Goal: Information Seeking & Learning: Find specific fact

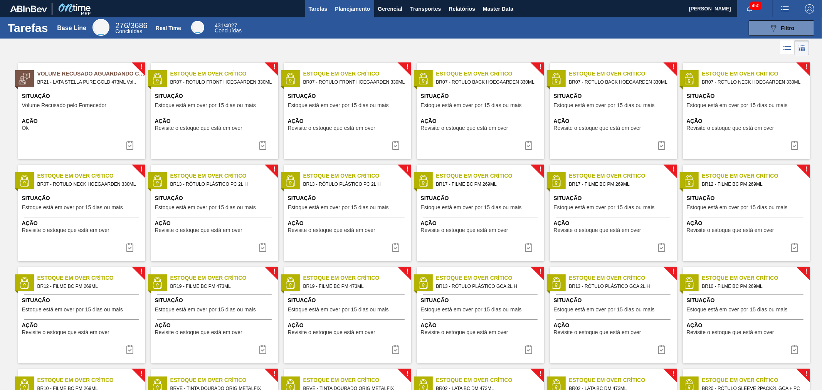
click at [357, 11] on span "Planejamento" at bounding box center [352, 8] width 35 height 9
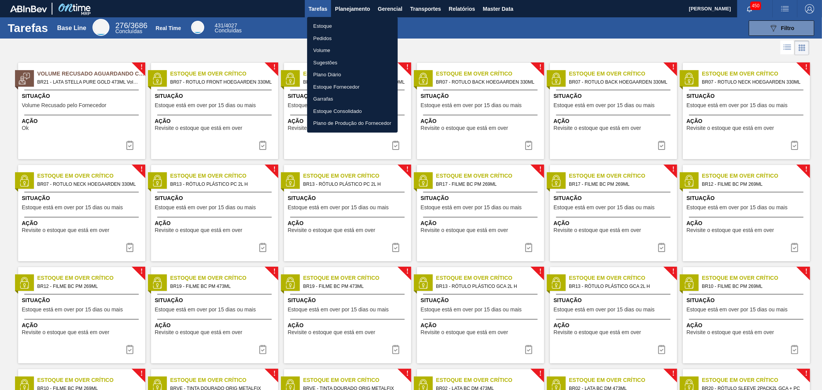
click at [341, 22] on li "Estoque" at bounding box center [352, 26] width 91 height 12
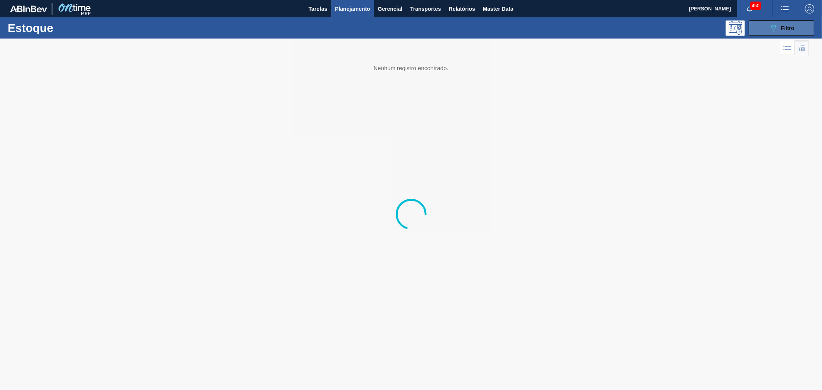
click at [784, 30] on span "Filtro" at bounding box center [787, 28] width 13 height 6
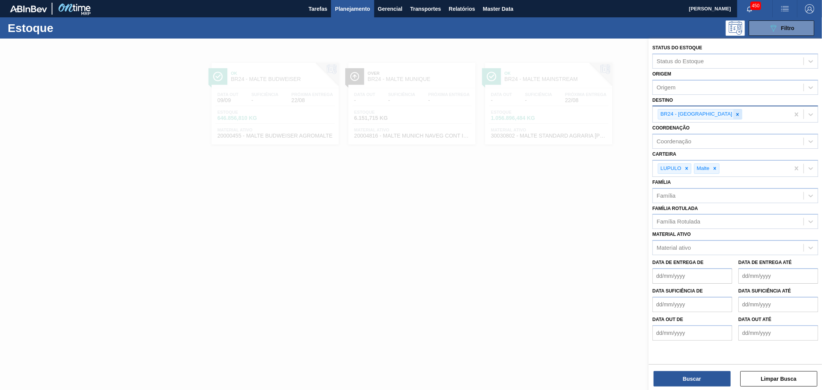
click at [734, 113] on div at bounding box center [738, 114] width 8 height 10
click at [690, 165] on div at bounding box center [687, 167] width 8 height 10
click at [679, 164] on icon at bounding box center [678, 166] width 5 height 5
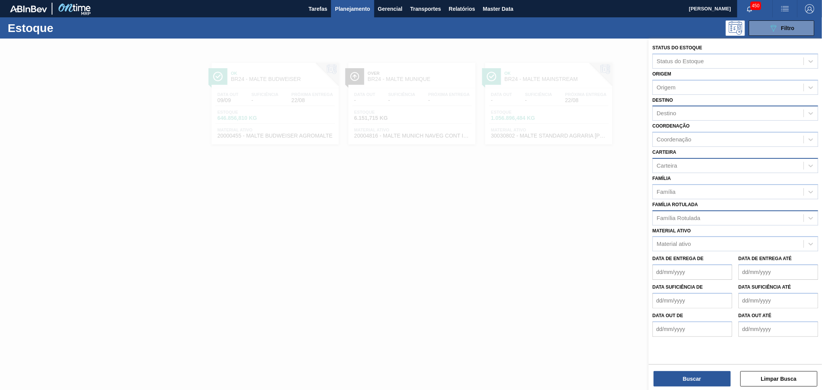
drag, startPoint x: 688, startPoint y: 202, endPoint x: 696, endPoint y: 214, distance: 13.6
click at [690, 204] on label "Família Rotulada" at bounding box center [675, 204] width 45 height 5
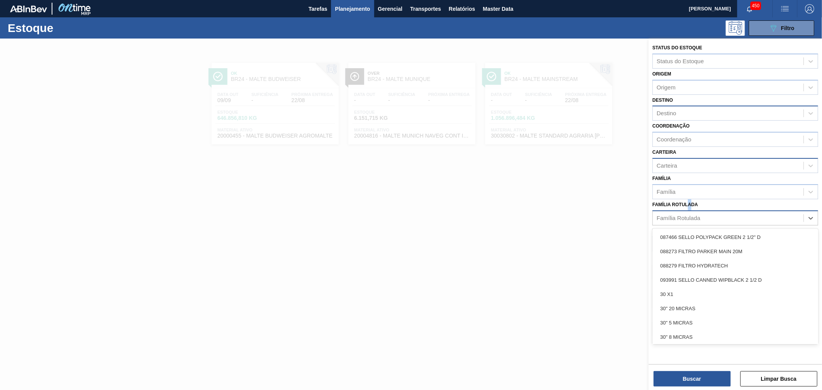
click at [696, 215] on div "Família Rotulada" at bounding box center [679, 218] width 44 height 7
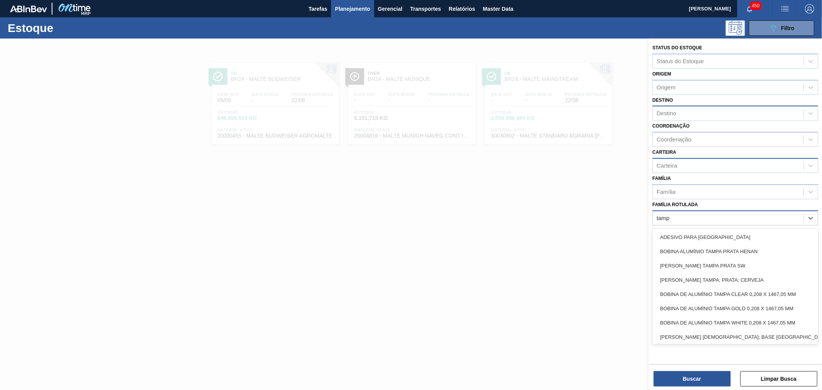
type Rotulada "[GEOGRAPHIC_DATA]"
type Rotulada "PC [PERSON_NAME]"
click at [701, 214] on div "PC [PERSON_NAME]" at bounding box center [728, 217] width 151 height 11
type Rotulada "pc b"
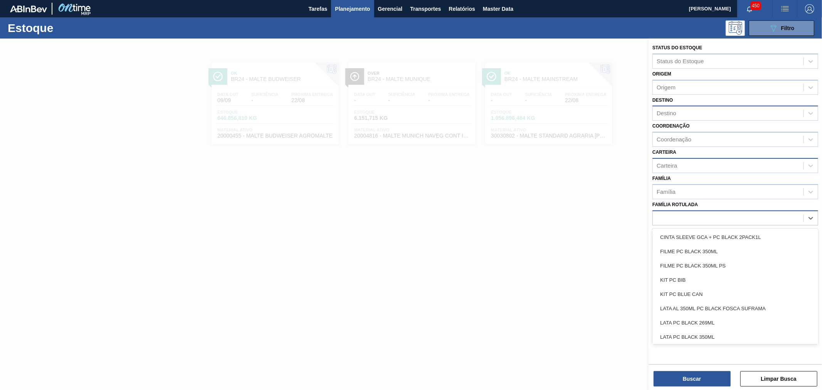
click at [684, 218] on div "pc b" at bounding box center [728, 217] width 151 height 11
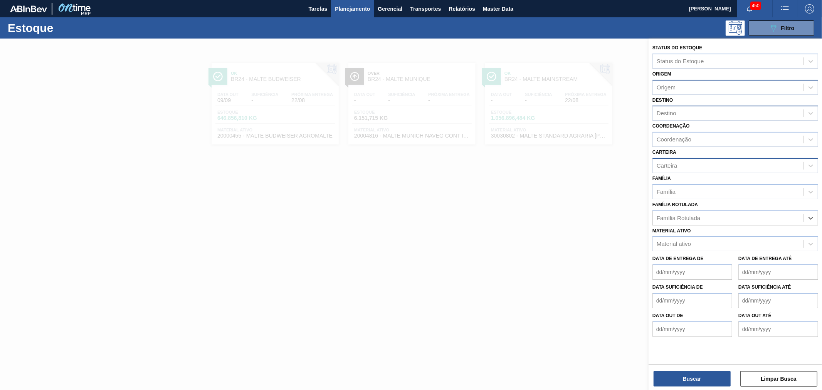
click at [680, 82] on div "Origem" at bounding box center [728, 87] width 151 height 11
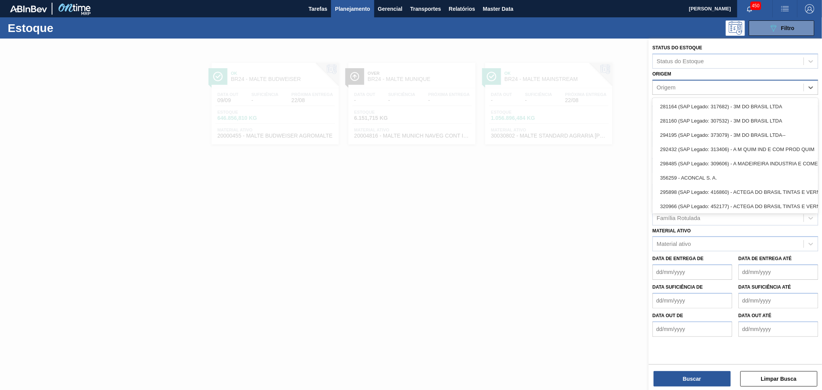
click at [683, 85] on div "Origem" at bounding box center [728, 87] width 151 height 11
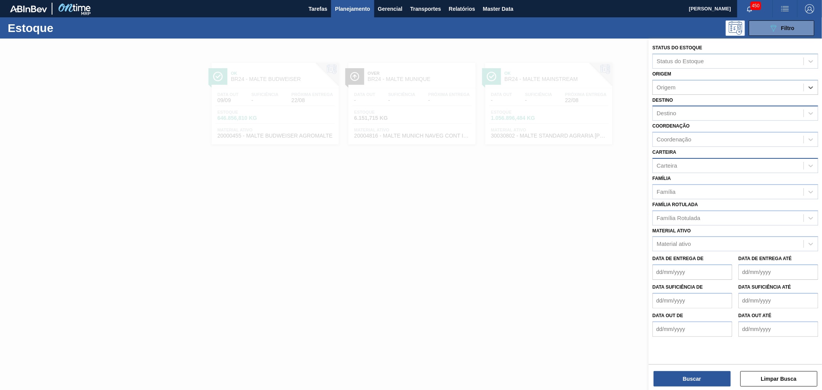
click at [688, 113] on div "Destino" at bounding box center [728, 113] width 151 height 11
type input "p"
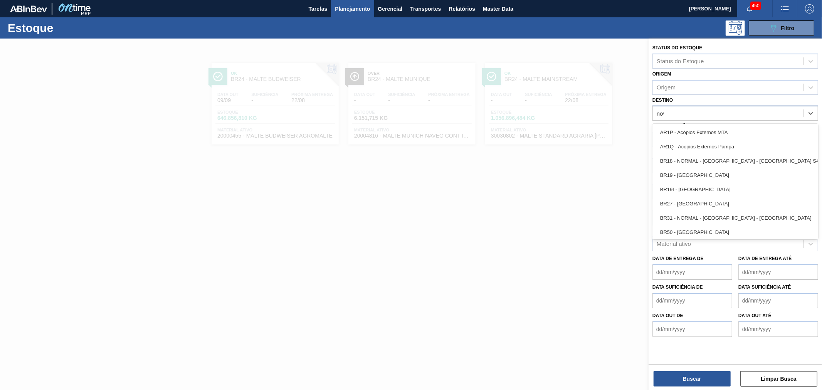
type input "nova"
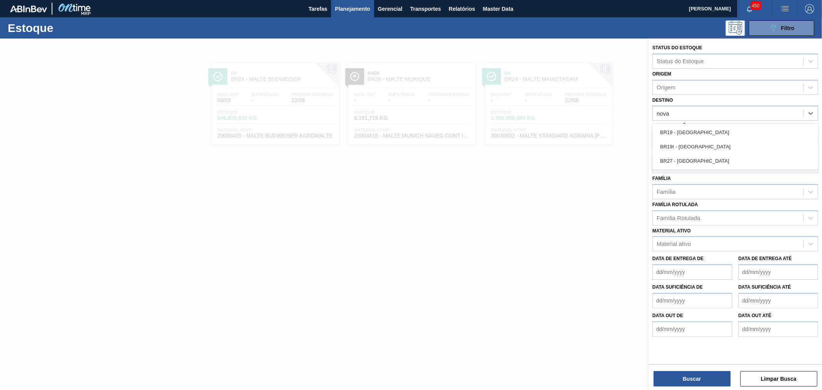
click at [693, 160] on div "BR27 - [GEOGRAPHIC_DATA]" at bounding box center [736, 161] width 166 height 14
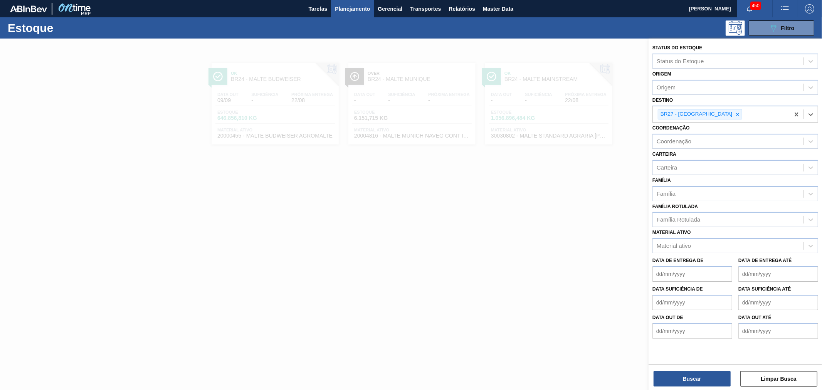
click at [712, 167] on div "Carteira" at bounding box center [728, 167] width 151 height 11
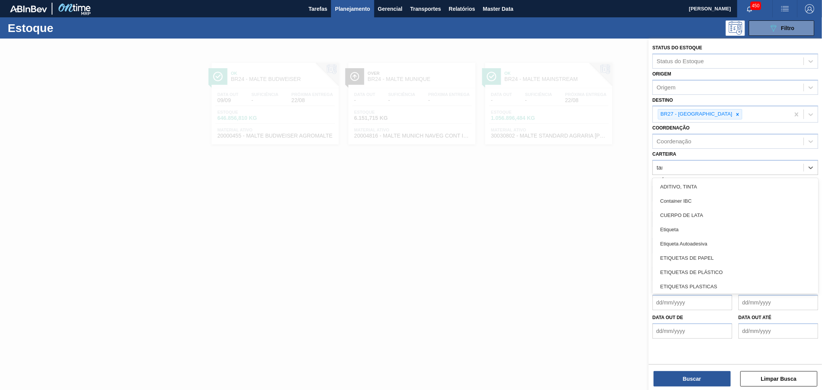
type input "[GEOGRAPHIC_DATA]"
click at [691, 166] on div "[GEOGRAPHIC_DATA]" at bounding box center [728, 167] width 151 height 11
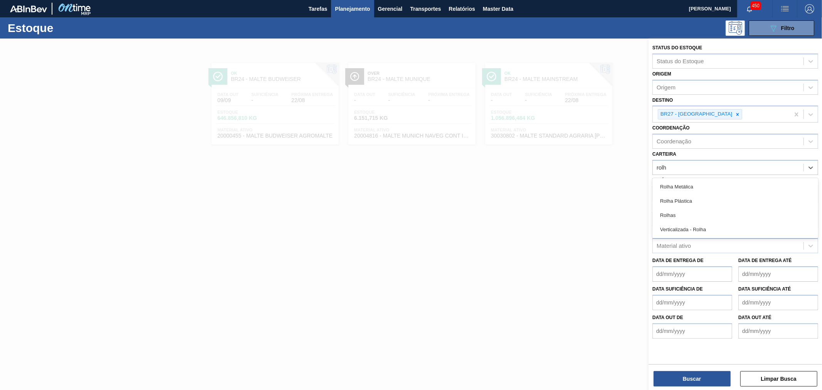
type input "rolha"
click at [687, 199] on div "Rolha Plástica" at bounding box center [736, 201] width 166 height 14
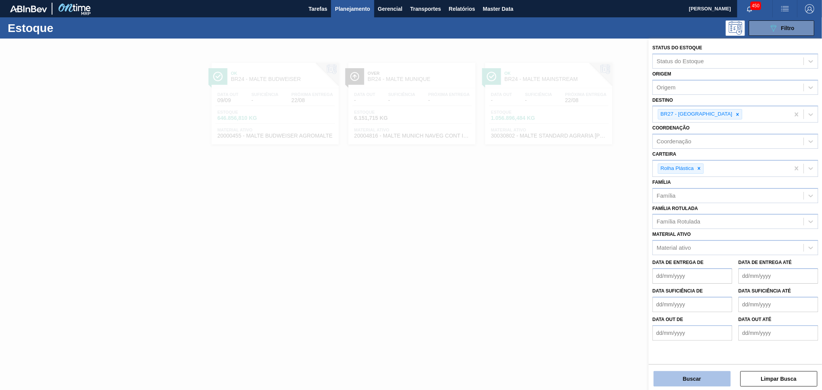
click at [708, 377] on button "Buscar" at bounding box center [692, 378] width 77 height 15
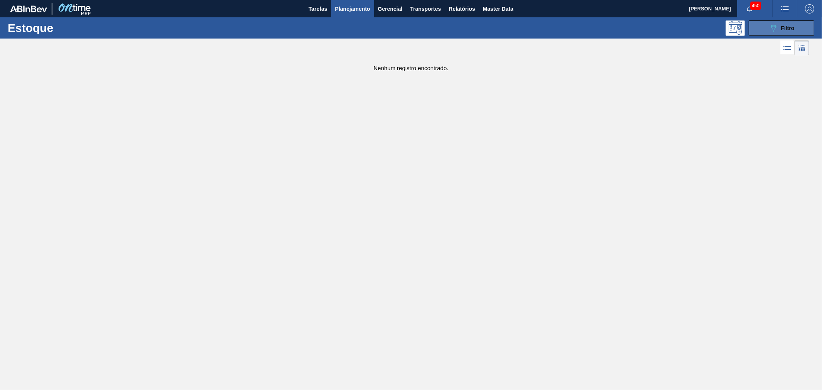
click at [779, 29] on div "089F7B8B-B2A5-4AFE-B5C0-19BA573D28AC Filtro" at bounding box center [782, 28] width 26 height 9
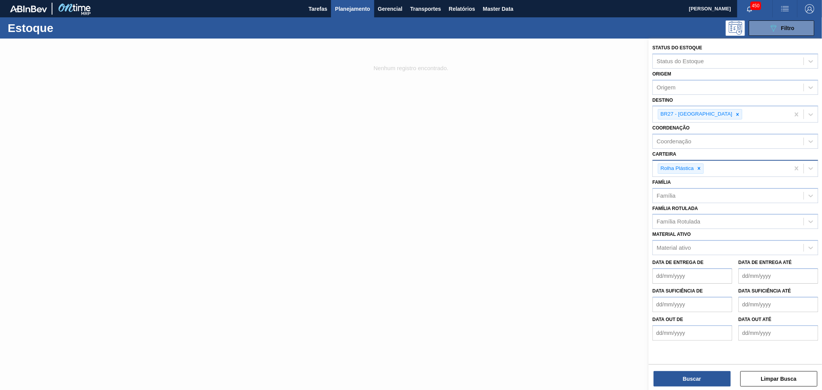
click at [729, 168] on div "Rolha Plástica" at bounding box center [721, 169] width 137 height 16
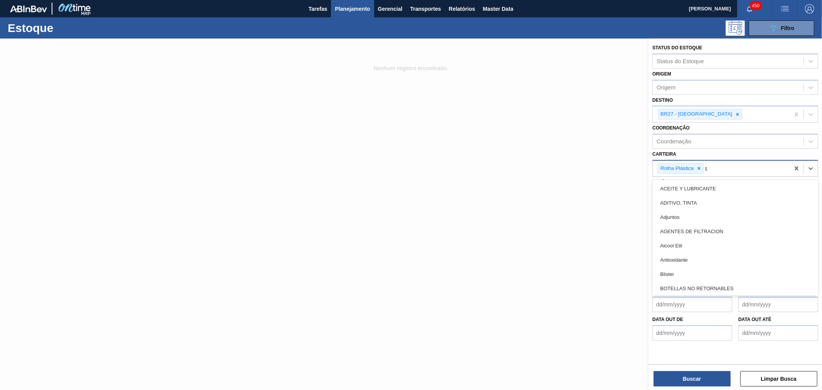
type input "[GEOGRAPHIC_DATA]"
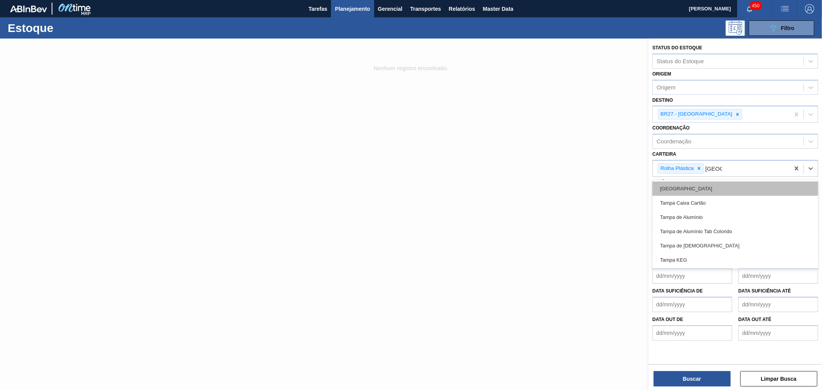
click at [704, 186] on div "[GEOGRAPHIC_DATA]" at bounding box center [736, 189] width 166 height 14
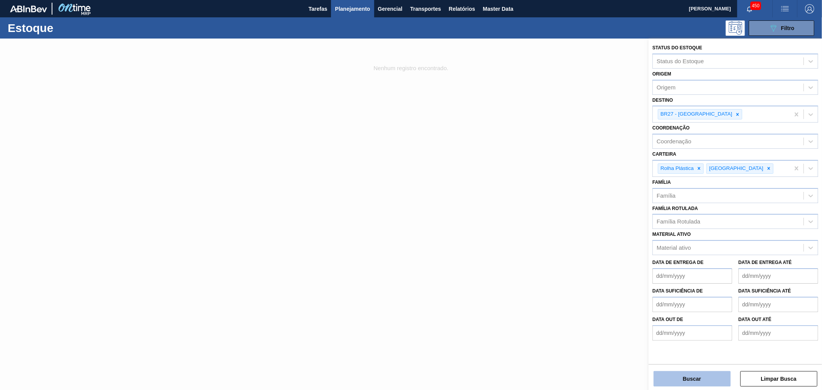
click at [705, 377] on button "Buscar" at bounding box center [692, 378] width 77 height 15
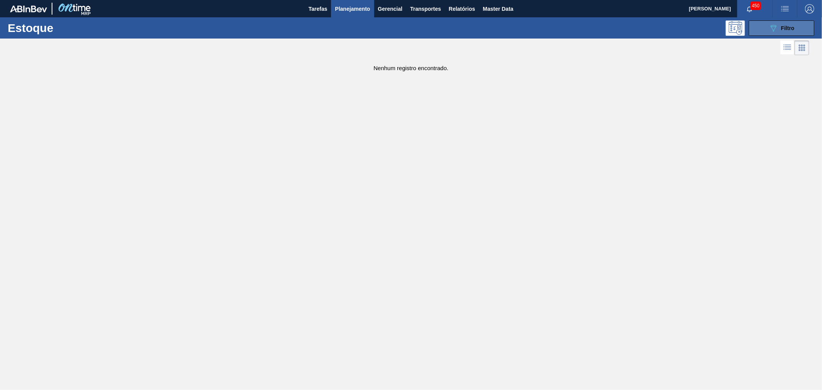
click at [777, 26] on icon "089F7B8B-B2A5-4AFE-B5C0-19BA573D28AC" at bounding box center [773, 28] width 9 height 9
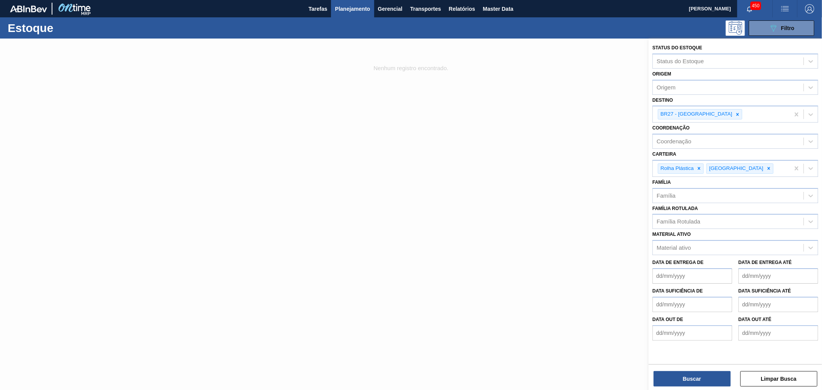
click at [808, 8] on img "button" at bounding box center [809, 8] width 9 height 9
click at [751, 168] on div at bounding box center [411, 195] width 822 height 390
click at [743, 168] on div "Rolha Plástica Tampa" at bounding box center [721, 169] width 137 height 16
type input "rolha"
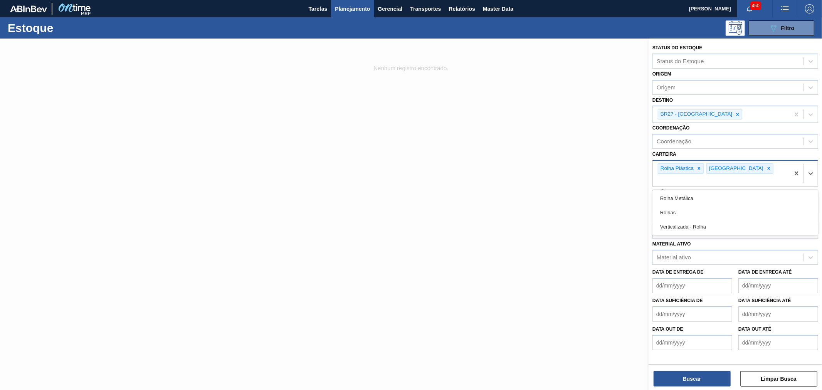
click at [760, 163] on div "Rolha Plástica Tampa rolha" at bounding box center [721, 173] width 137 height 25
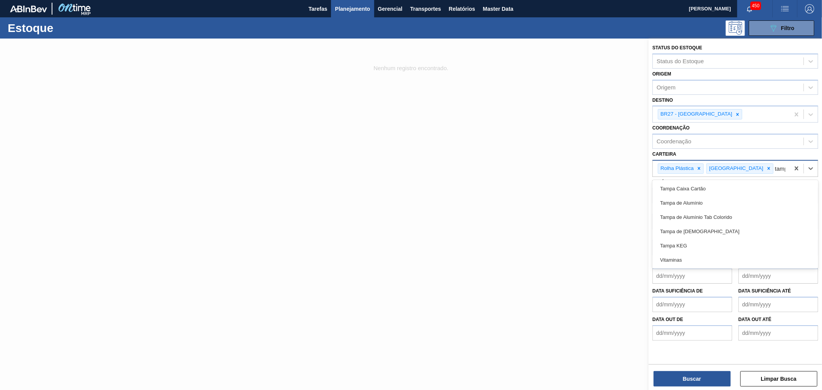
type input "[GEOGRAPHIC_DATA]"
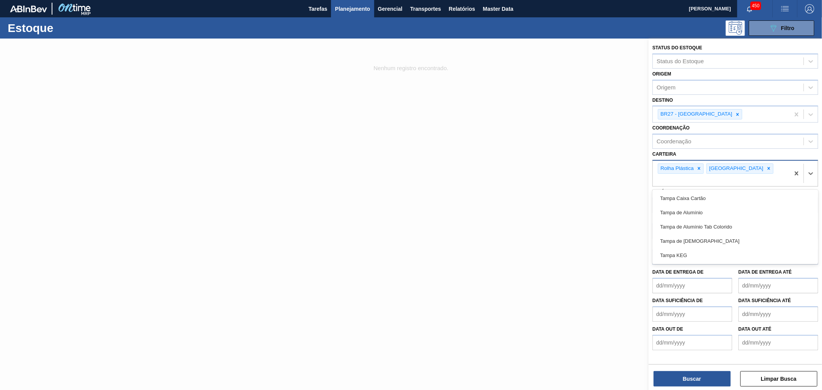
click at [763, 165] on div "Rolha Plástica Tampa tampa" at bounding box center [721, 173] width 137 height 25
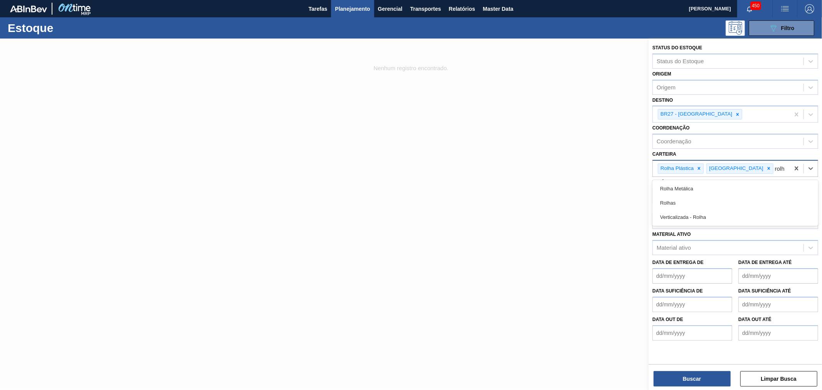
type input "rolha"
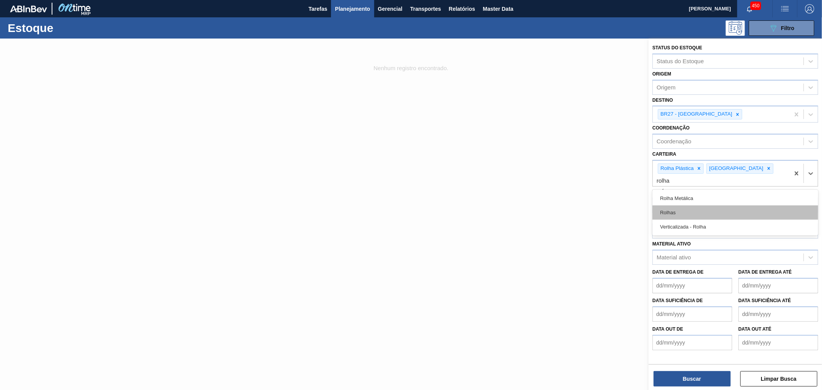
click at [704, 205] on div "Rolhas" at bounding box center [736, 212] width 166 height 14
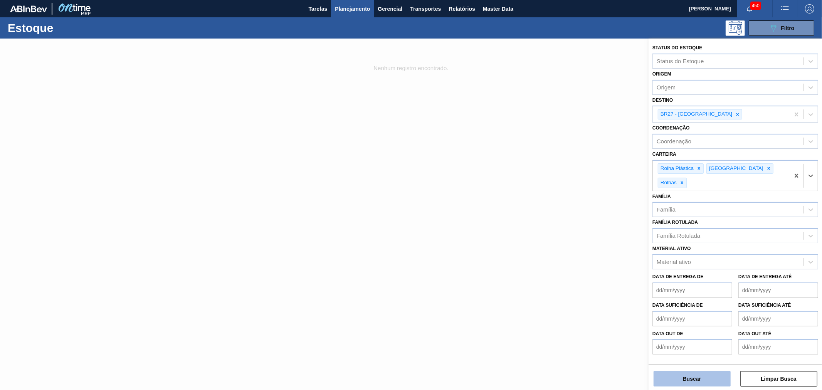
click at [709, 385] on button "Buscar" at bounding box center [692, 378] width 77 height 15
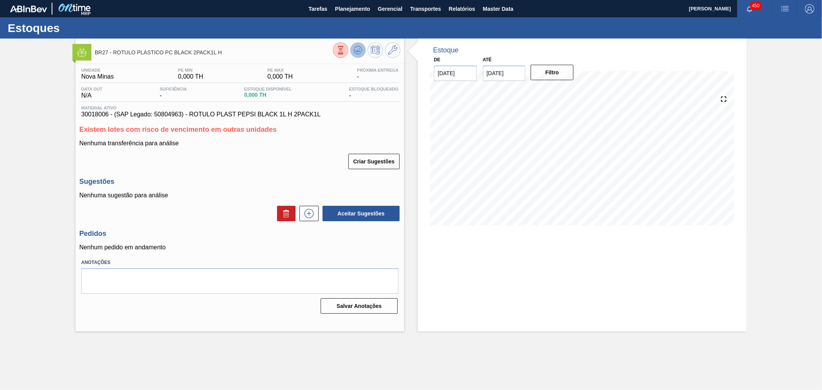
click at [345, 47] on icon at bounding box center [341, 50] width 8 height 8
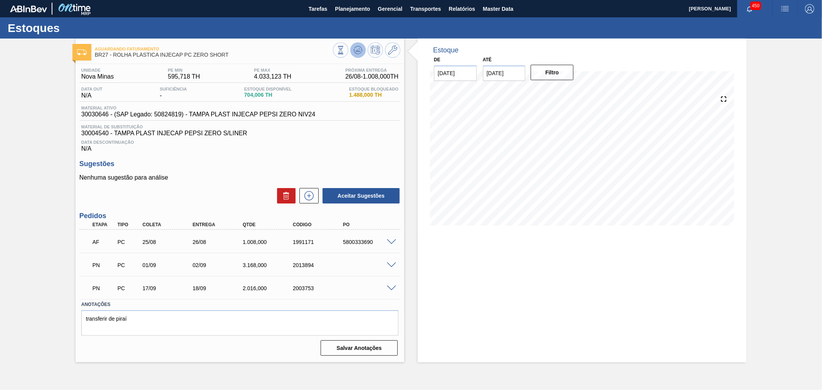
click at [345, 48] on icon at bounding box center [341, 50] width 8 height 8
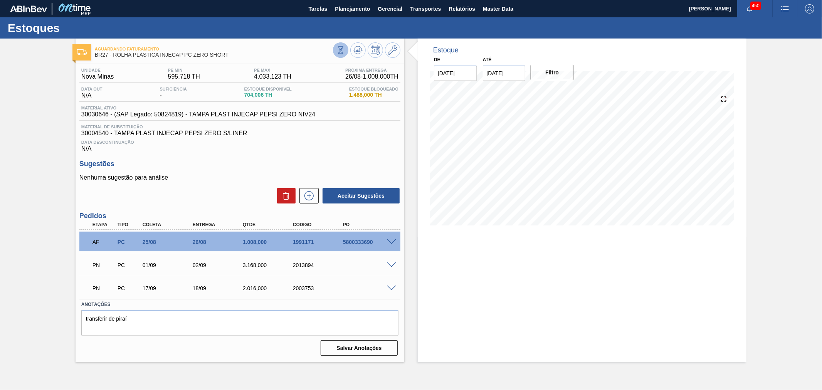
click at [341, 49] on icon at bounding box center [341, 49] width 2 height 2
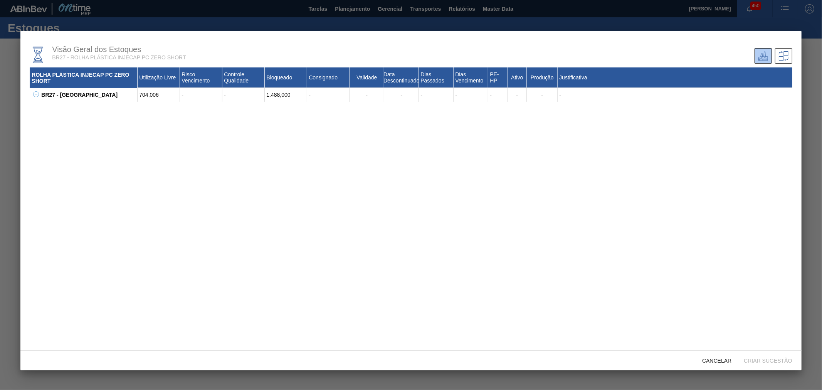
click at [32, 91] on button at bounding box center [35, 95] width 8 height 8
click at [71, 120] on div "30030646 - TAMPA PLAST INJECAP PEPSI ZERO NIV24" at bounding box center [93, 123] width 89 height 14
copy div "30030646"
